Goal: Information Seeking & Learning: Learn about a topic

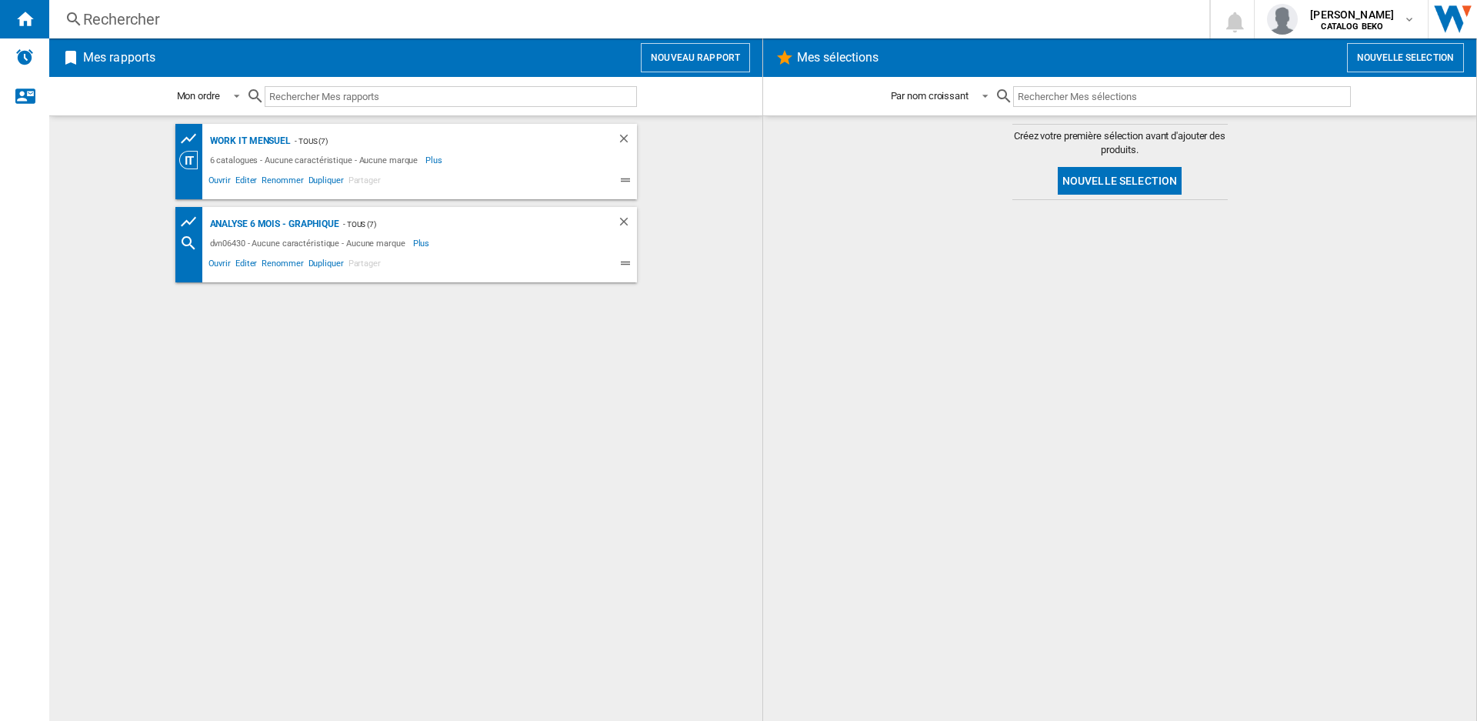
click at [408, 92] on input "text" at bounding box center [451, 96] width 372 height 21
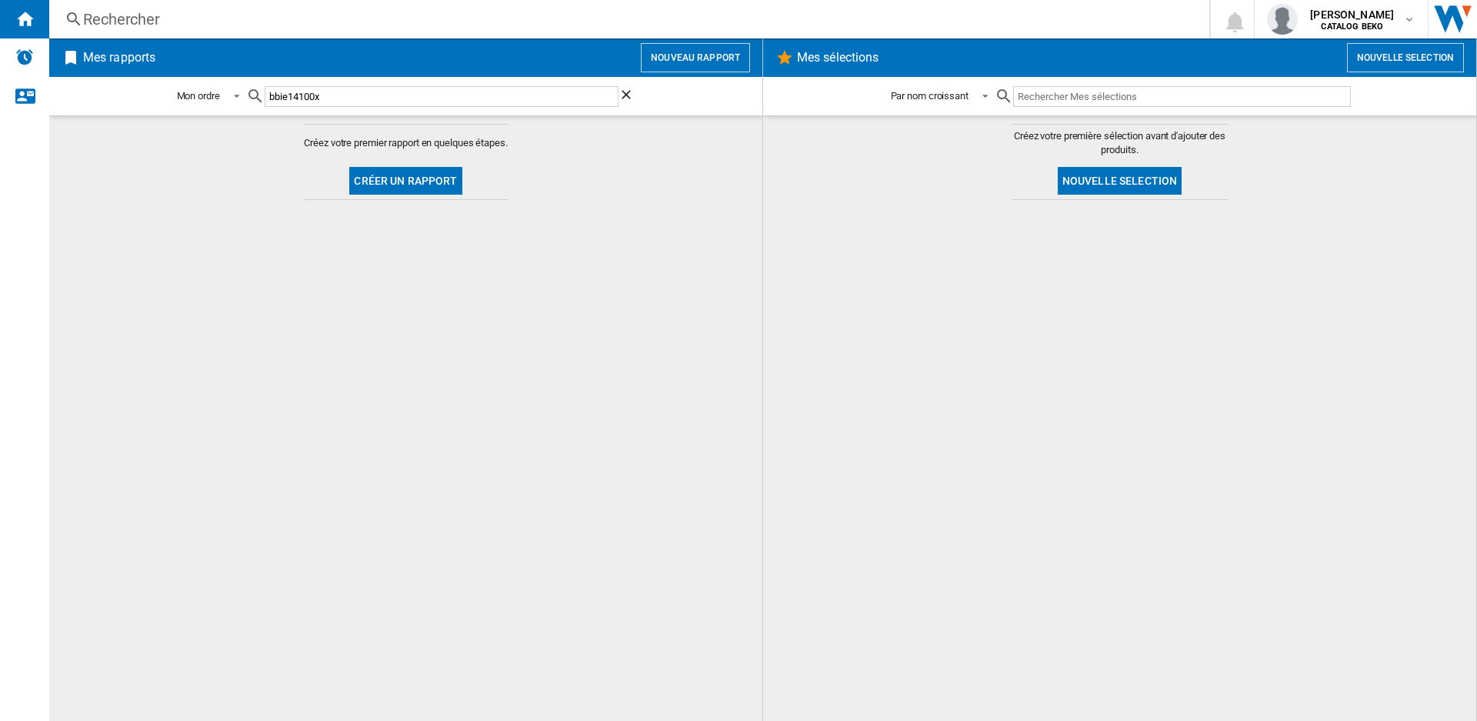
type input "bbie14100x"
click at [110, 9] on div "Rechercher" at bounding box center [626, 19] width 1086 height 22
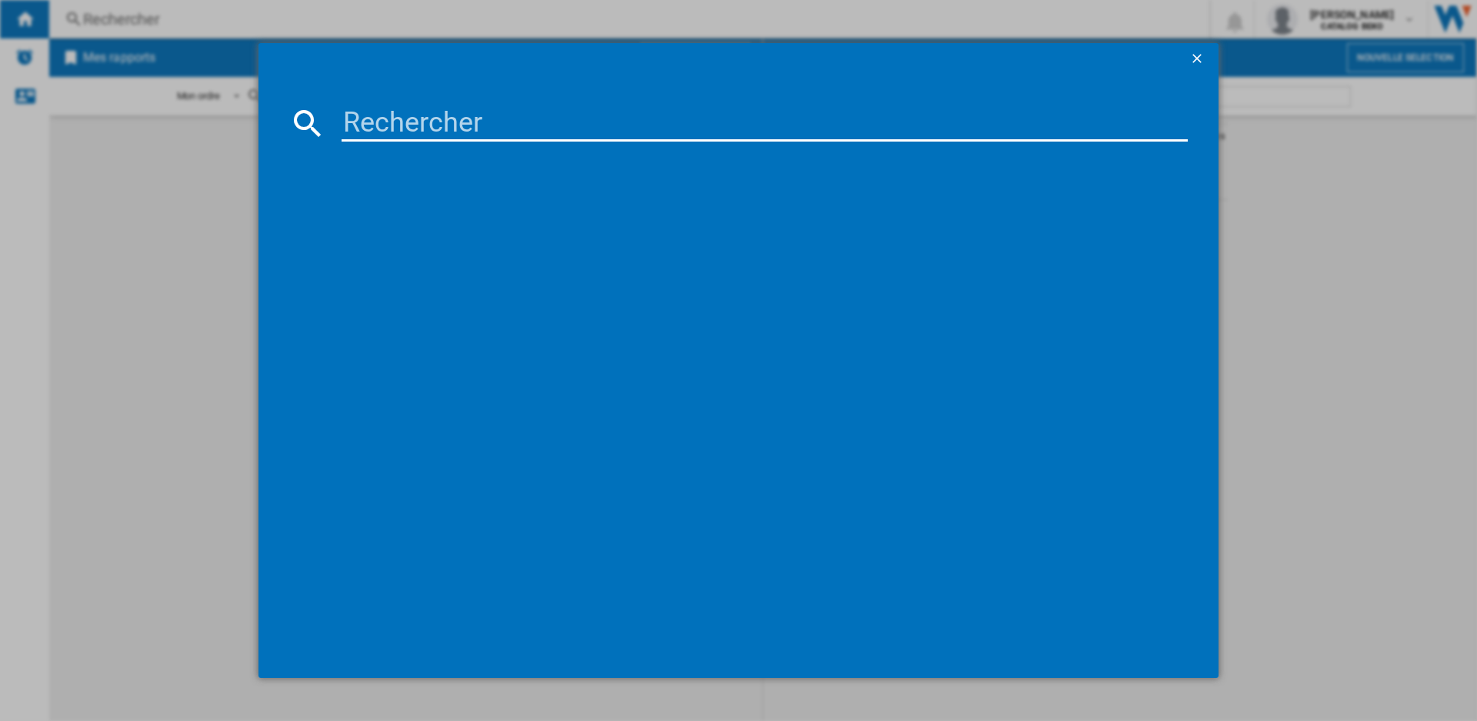
click at [425, 135] on input at bounding box center [765, 123] width 846 height 37
type input "bbie14100"
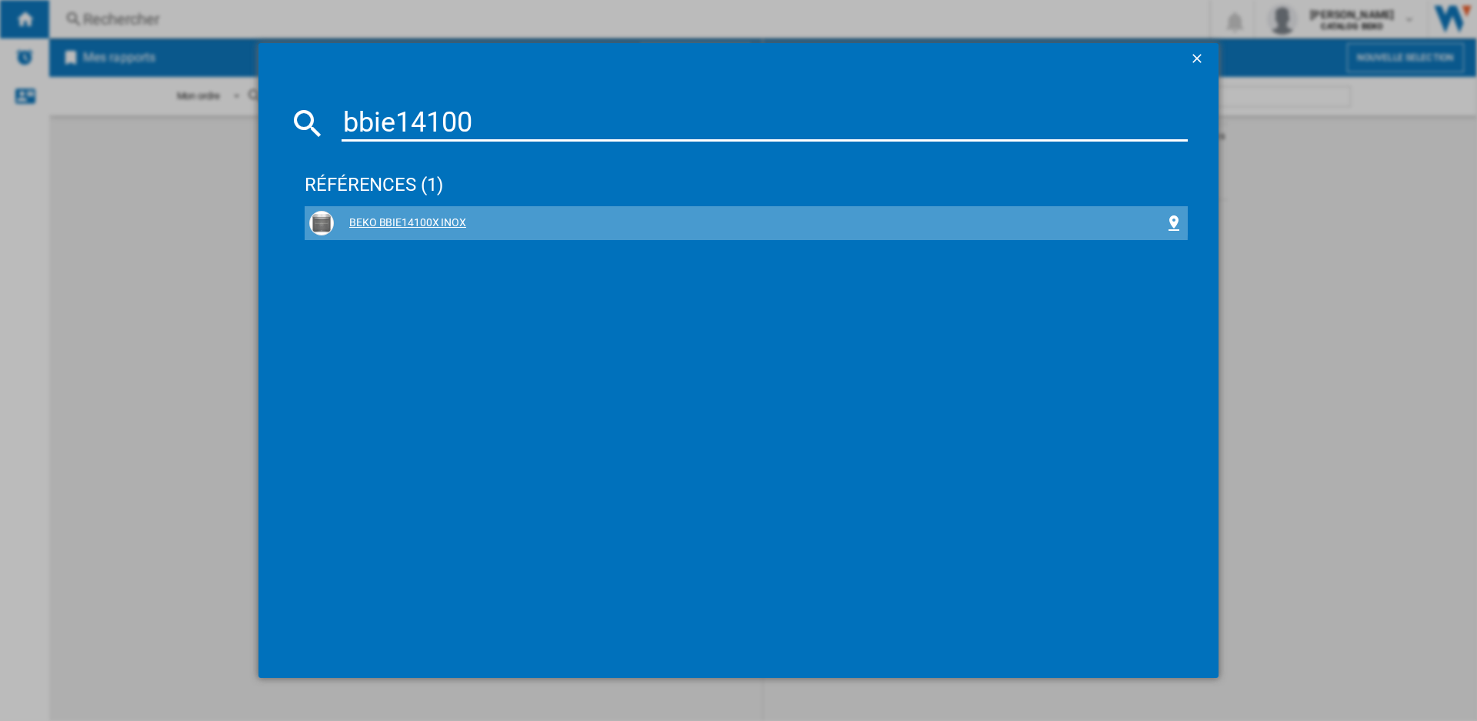
click at [425, 213] on div "BEKO BBIE14100X INOX" at bounding box center [746, 223] width 874 height 25
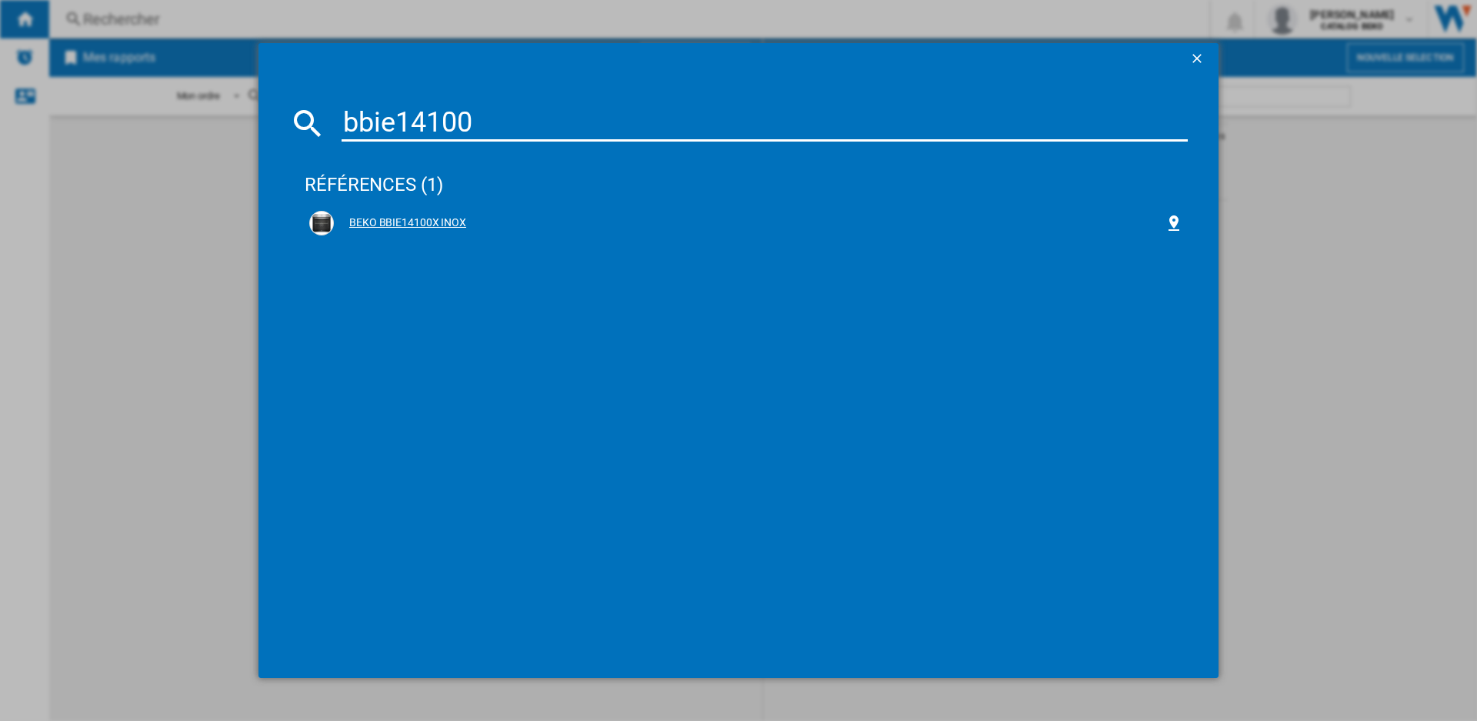
click at [430, 221] on div "BEKO BBIE14100X INOX" at bounding box center [749, 222] width 831 height 15
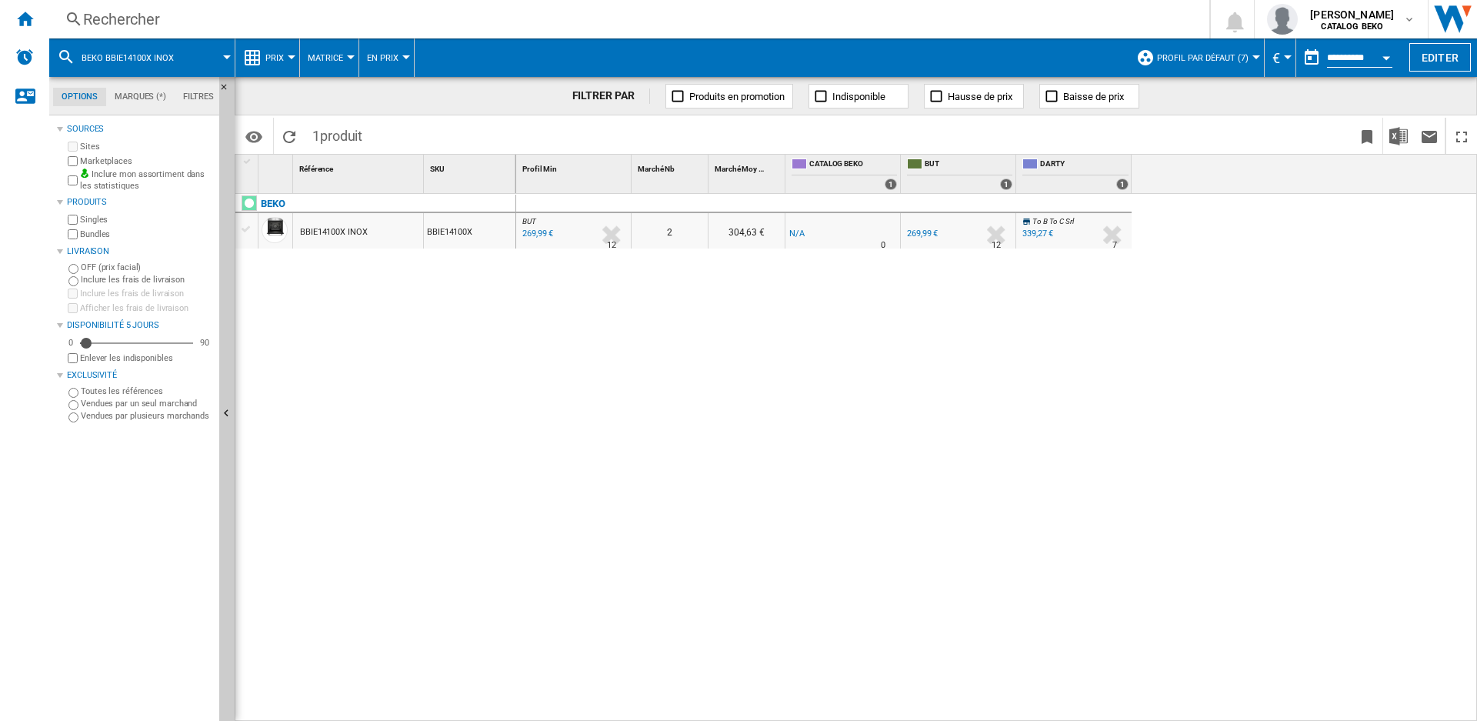
click at [280, 57] on span "Prix" at bounding box center [274, 58] width 18 height 10
click at [275, 68] on button "Prix" at bounding box center [278, 57] width 26 height 38
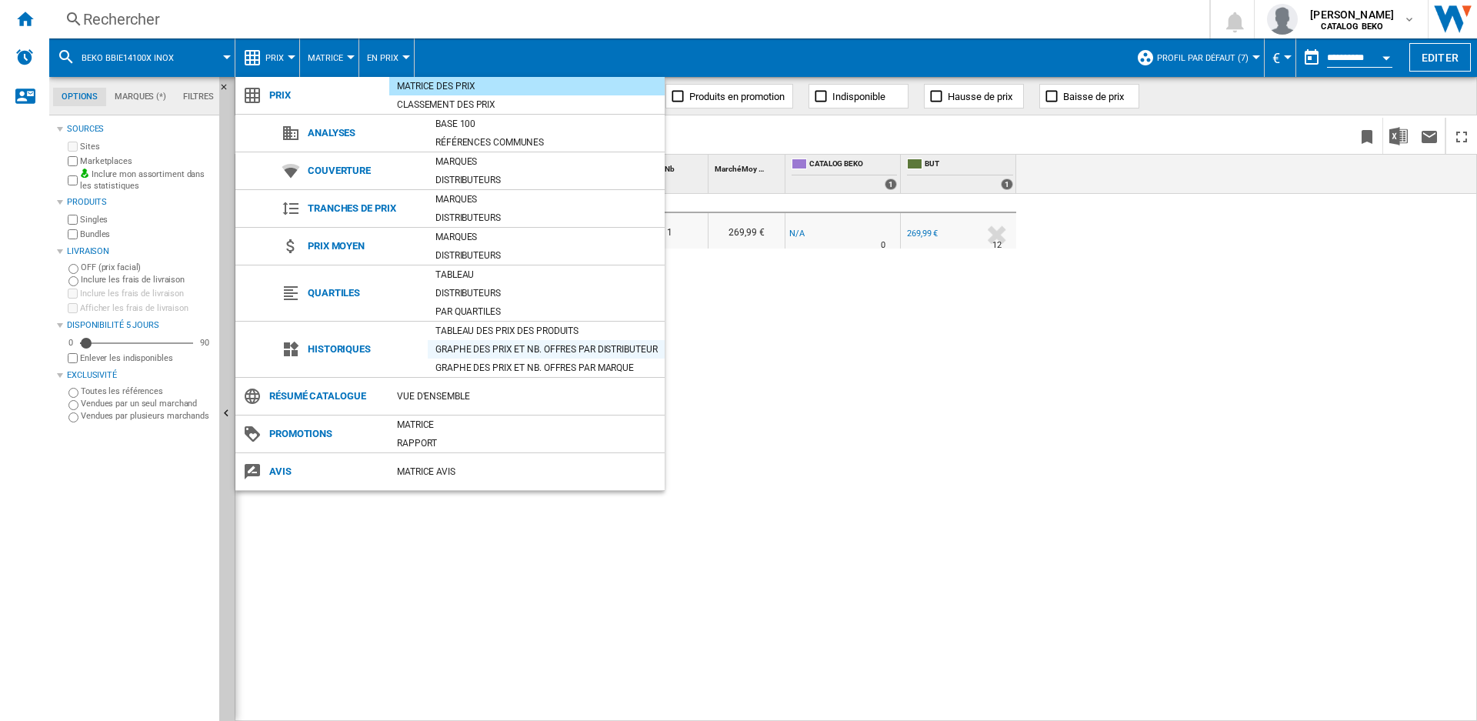
click at [445, 352] on div "Graphe des prix et nb. offres par distributeur" at bounding box center [546, 349] width 237 height 15
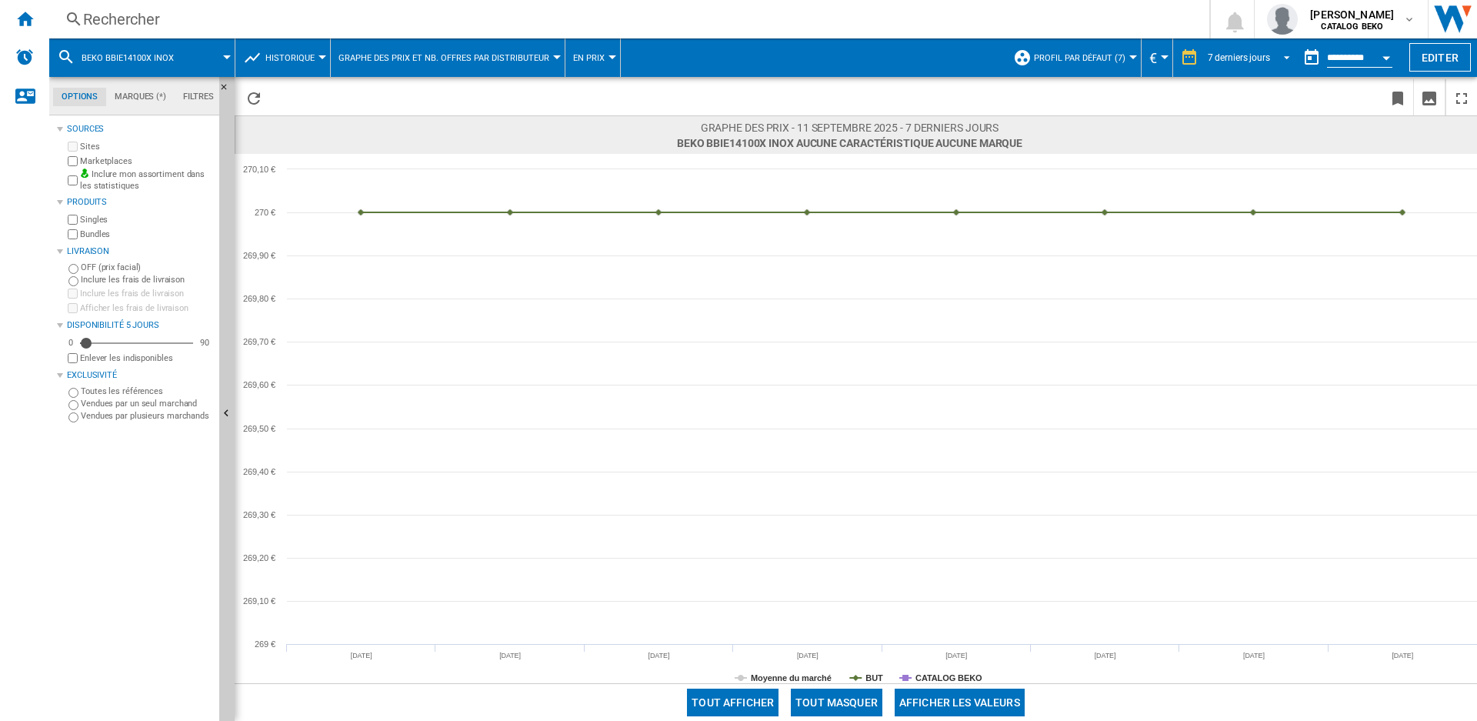
click at [1220, 52] on div "7 derniers jours" at bounding box center [1239, 57] width 62 height 11
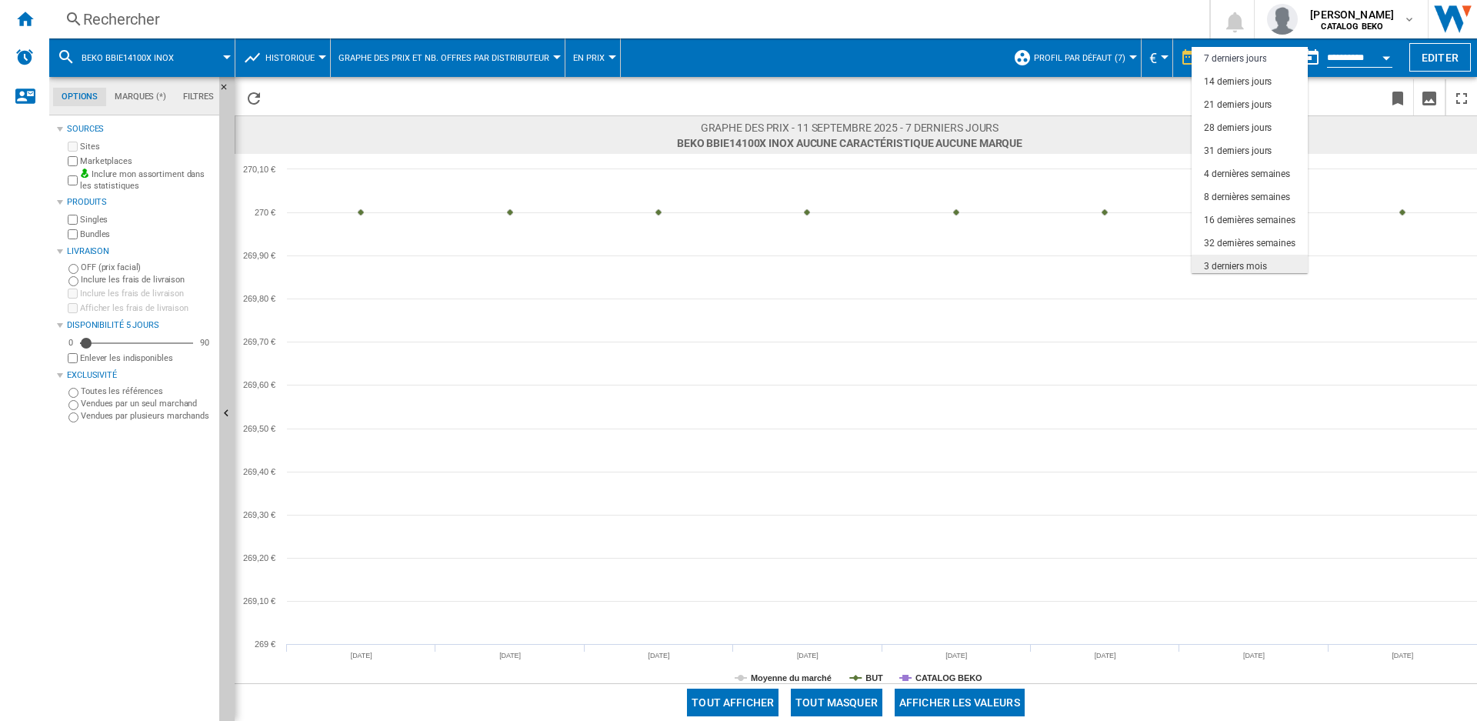
scroll to position [97, 0]
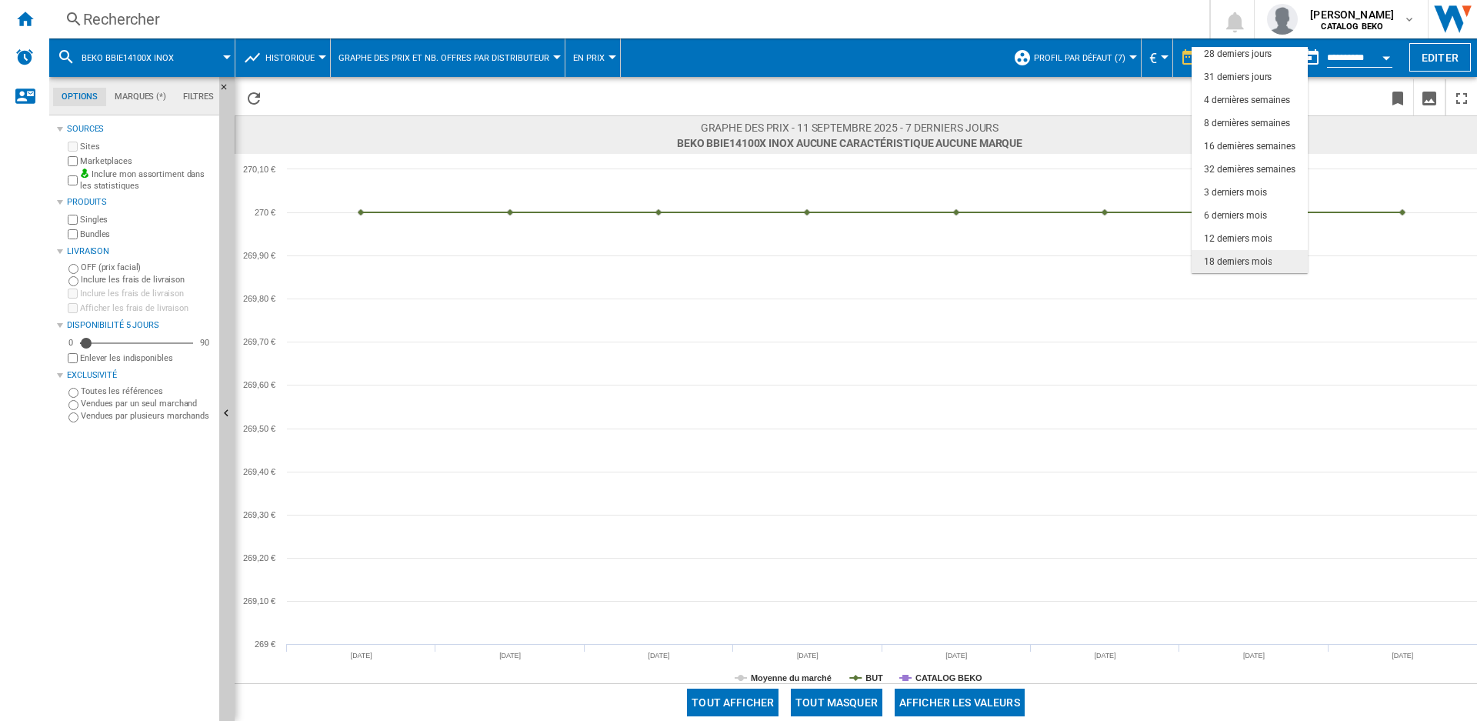
click at [1226, 254] on md-option "18 derniers mois" at bounding box center [1250, 261] width 116 height 23
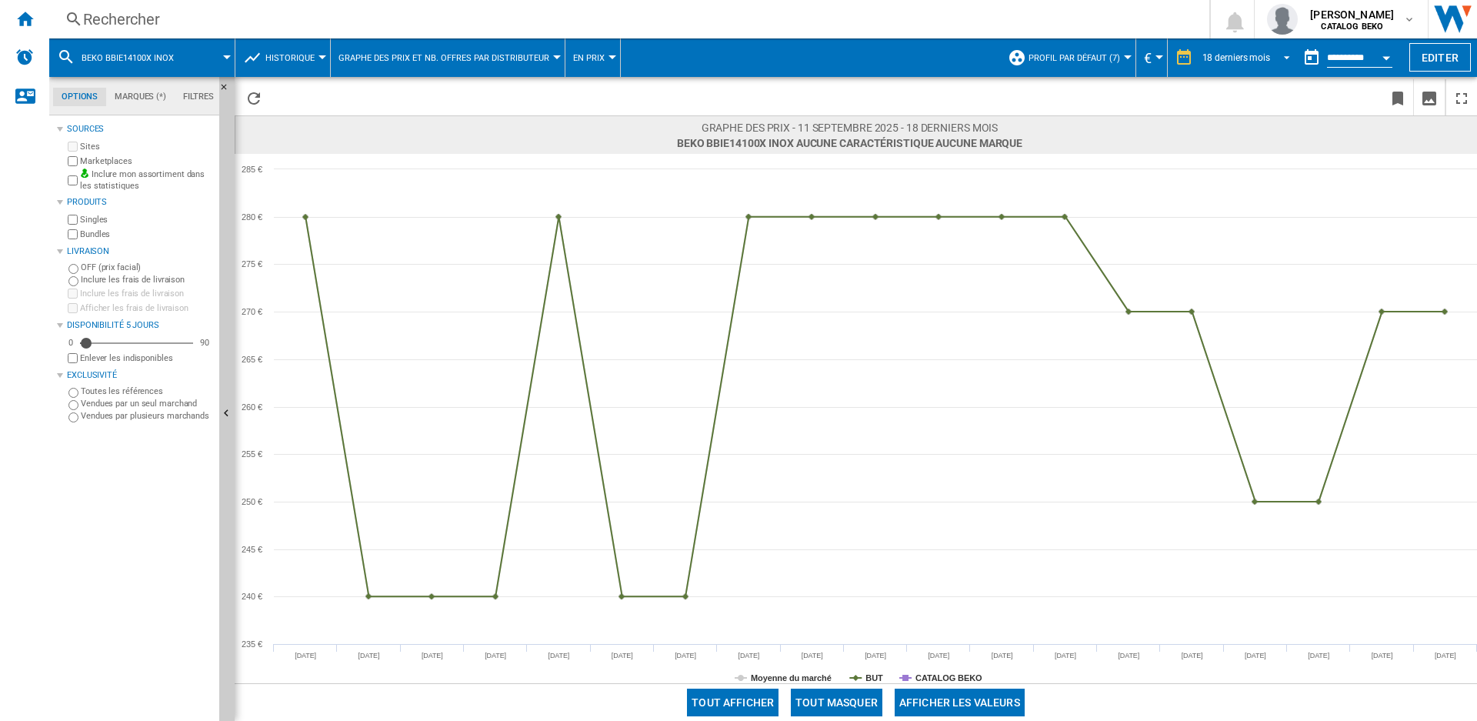
click at [1225, 61] on div "18 derniers mois" at bounding box center [1236, 57] width 68 height 11
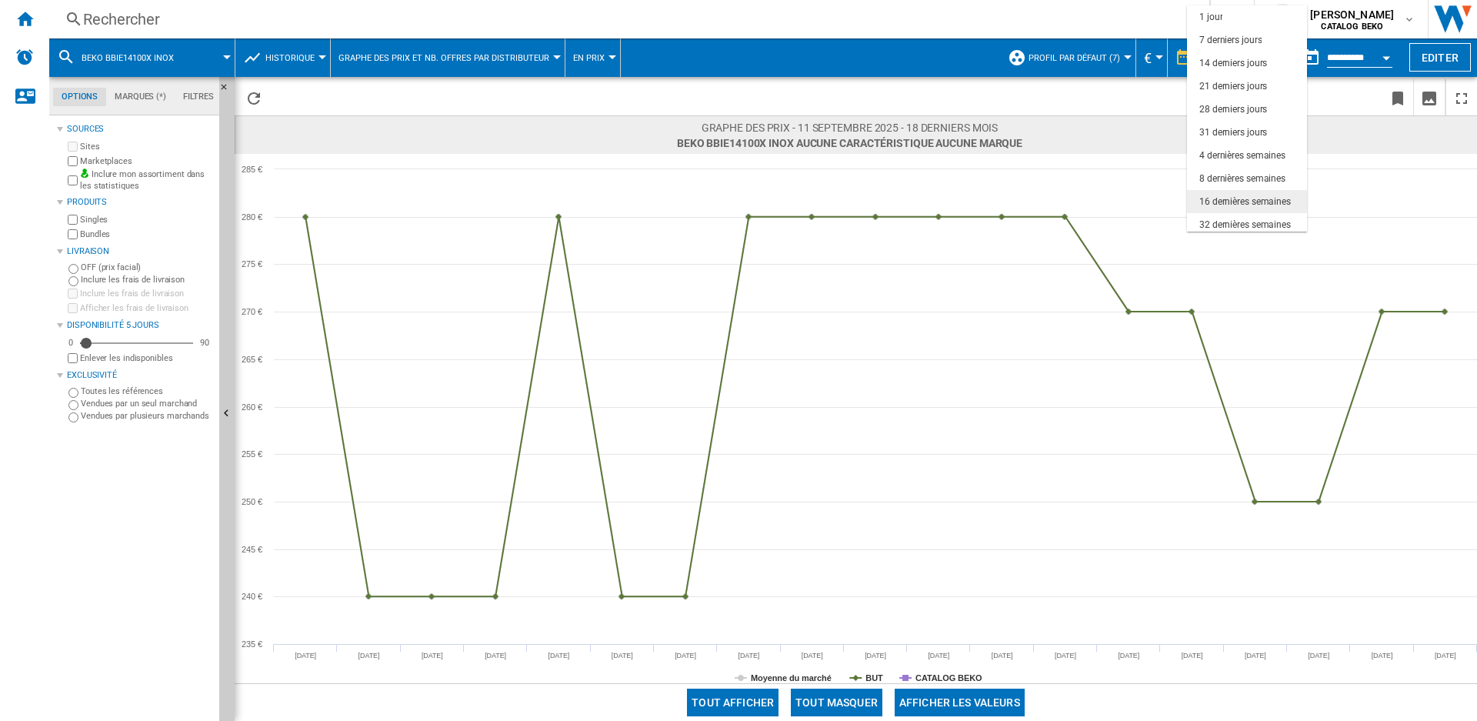
scroll to position [97, 0]
click at [1127, 105] on md-backdrop at bounding box center [738, 360] width 1477 height 721
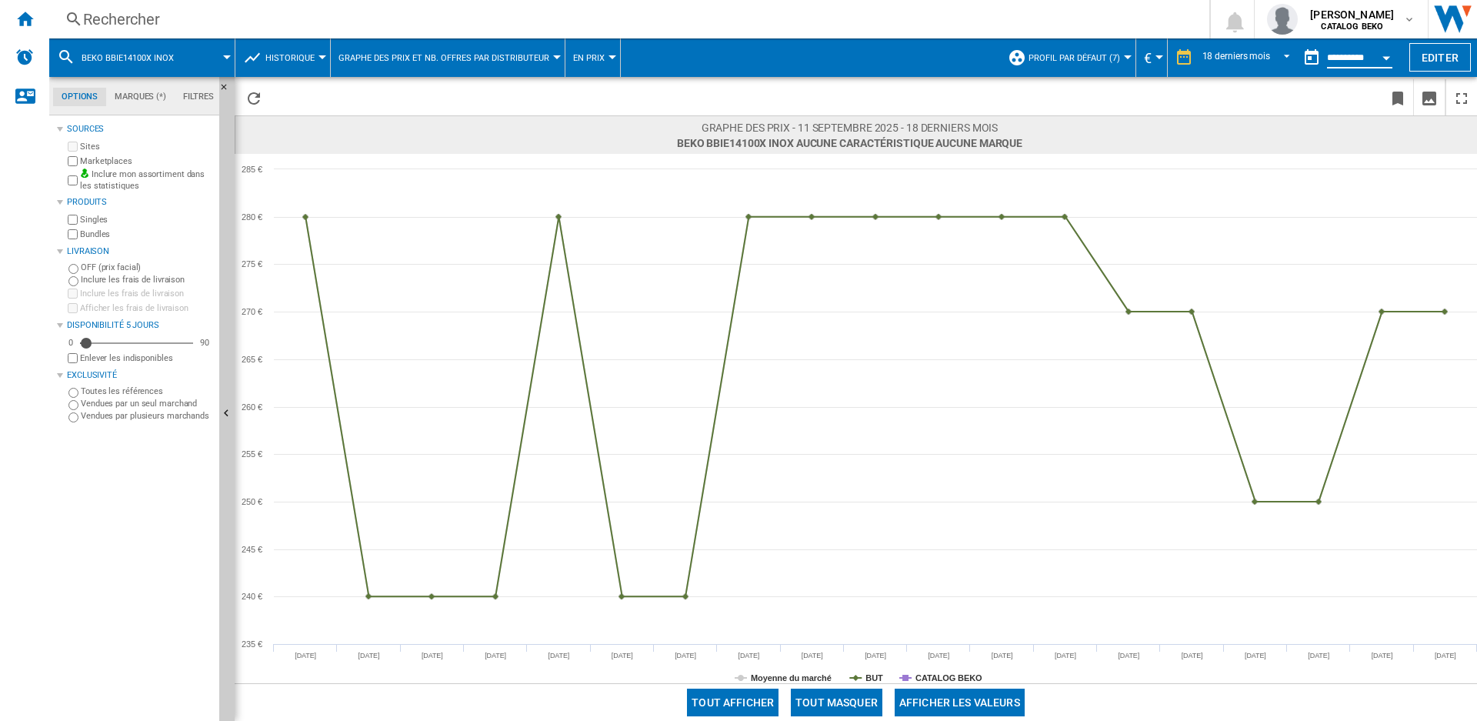
click at [1332, 53] on input "**********" at bounding box center [1359, 60] width 65 height 14
click at [1380, 58] on button "Open calendar" at bounding box center [1386, 56] width 28 height 28
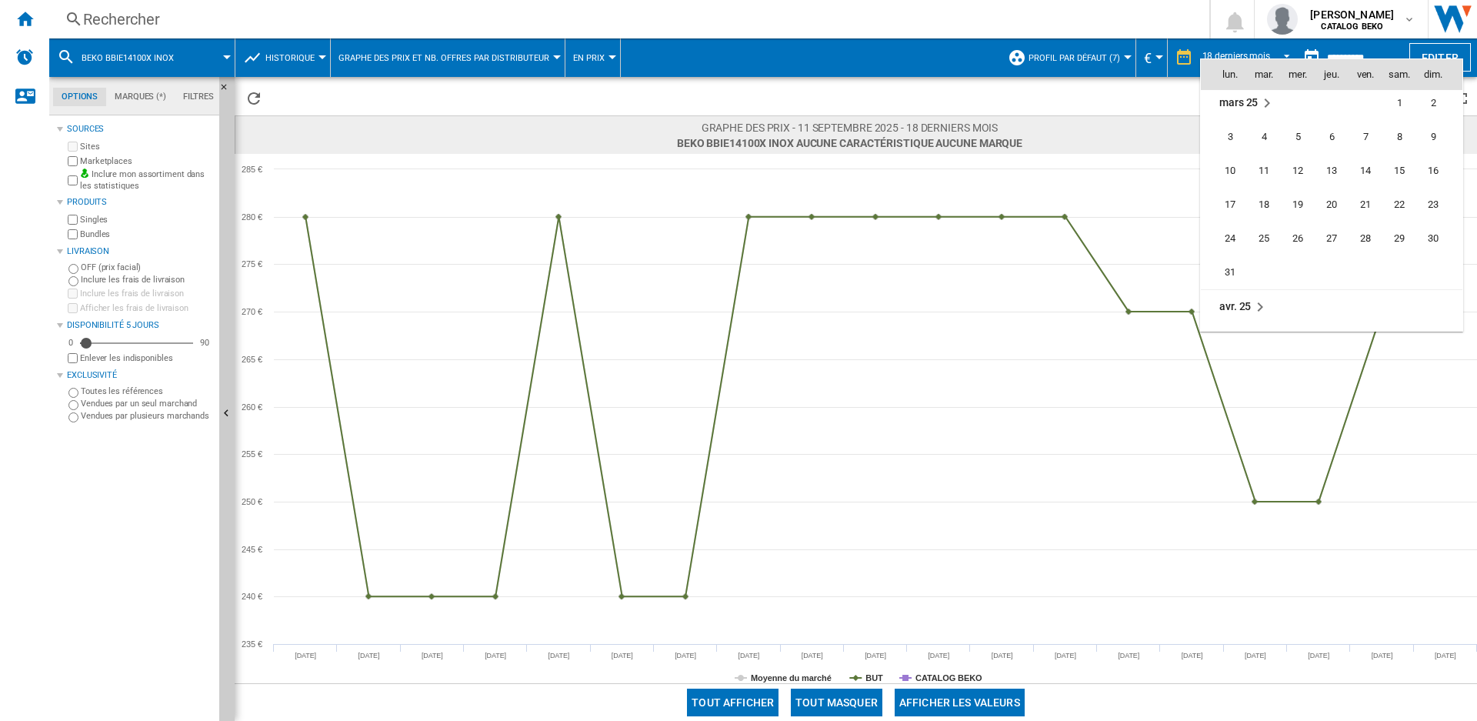
scroll to position [5954, 0]
click at [1365, 198] on span "28" at bounding box center [1365, 200] width 31 height 31
type input "**********"
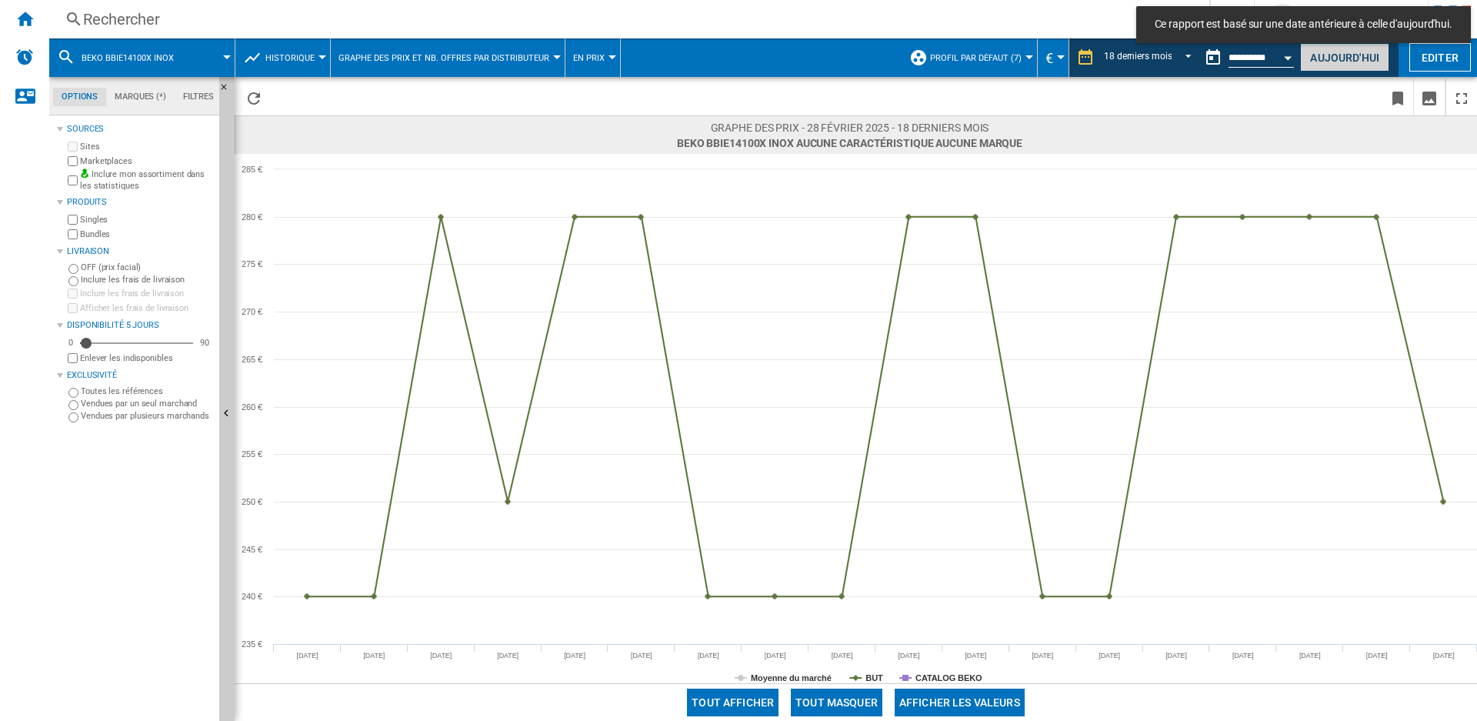
click at [1355, 66] on button "Aujourd'hui" at bounding box center [1344, 57] width 89 height 28
